Goal: Communication & Community: Answer question/provide support

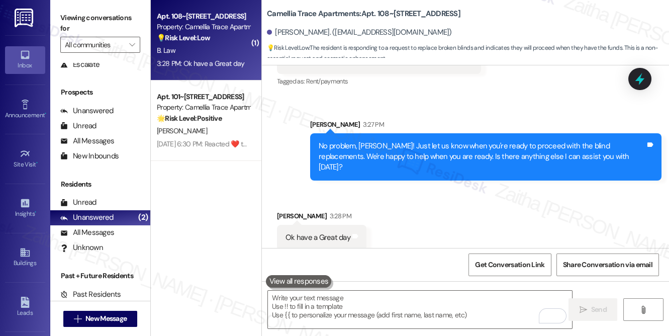
scroll to position [6663, 0]
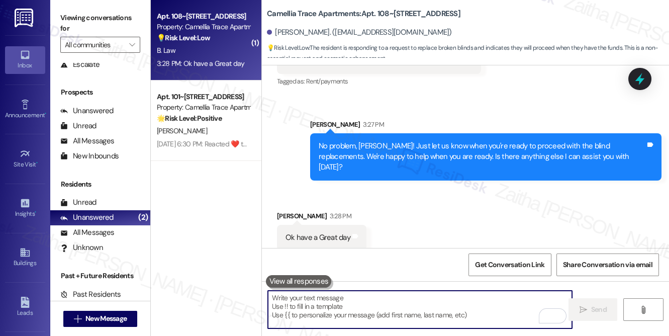
click at [316, 304] on textarea "To enrich screen reader interactions, please activate Accessibility in Grammarl…" at bounding box center [420, 309] width 304 height 38
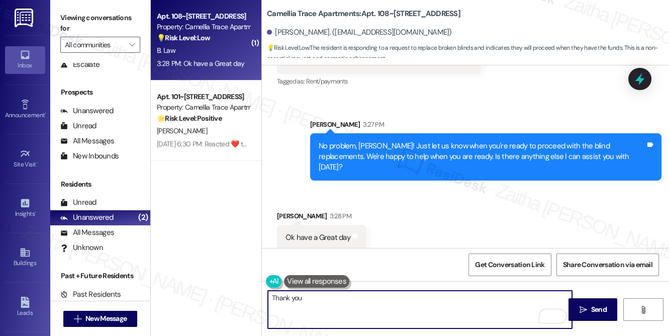
click at [285, 210] on div "[PERSON_NAME] 3:28 PM" at bounding box center [321, 217] width 89 height 14
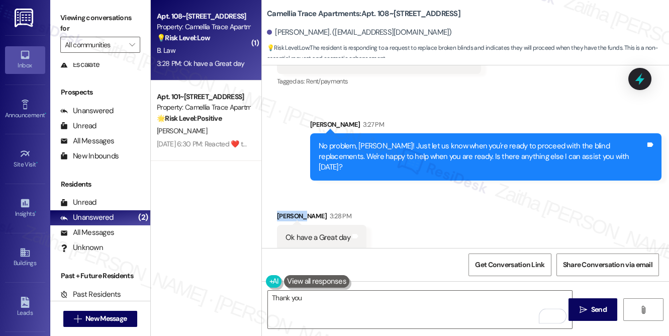
click at [285, 210] on div "[PERSON_NAME] 3:28 PM" at bounding box center [321, 217] width 89 height 14
copy div "[PERSON_NAME]"
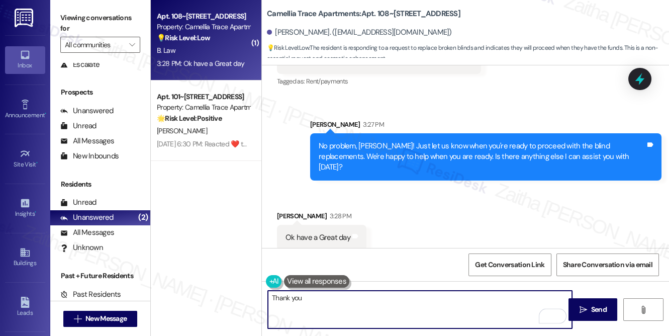
click at [326, 304] on textarea "Thank you" at bounding box center [420, 309] width 304 height 38
paste textarea "[PERSON_NAME]"
click at [276, 306] on textarea "Thank you, [PERSON_NAME]! Please don't hesitate to reach out if you need anythi…" at bounding box center [420, 309] width 304 height 38
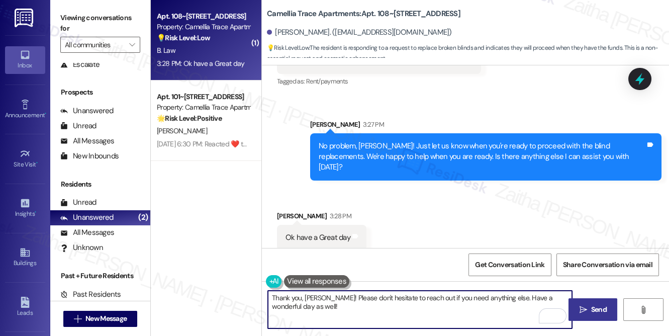
type textarea "Thank you, [PERSON_NAME]! Please don't hesitate to reach out if you need anythi…"
click at [583, 315] on button " Send" at bounding box center [592, 309] width 49 height 23
